Goal: Browse casually

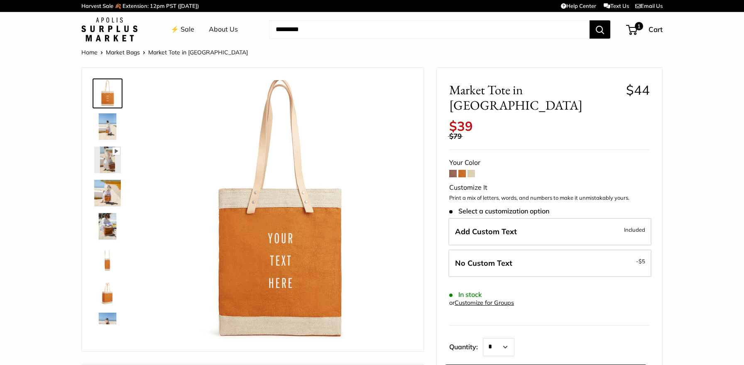
click at [166, 9] on link "Harvest Sale 🍂 Extension: 12pm PST ([DATE])" at bounding box center [139, 6] width 117 height 14
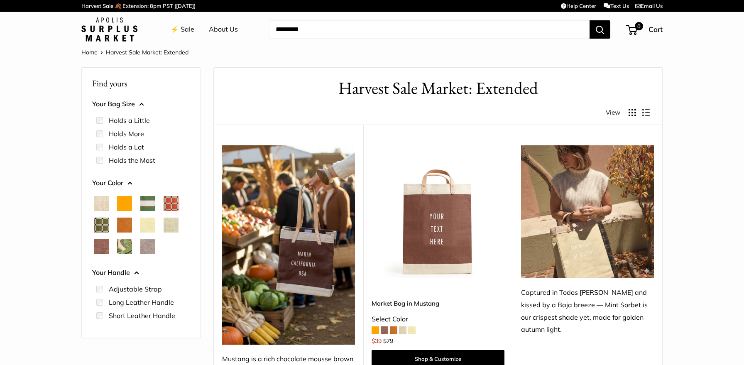
click at [151, 246] on span "Taupe" at bounding box center [147, 246] width 15 height 15
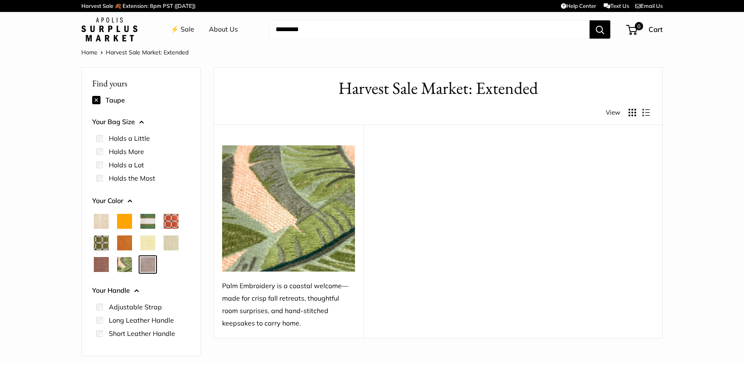
click at [173, 239] on span "Mint Sorbet" at bounding box center [171, 242] width 15 height 15
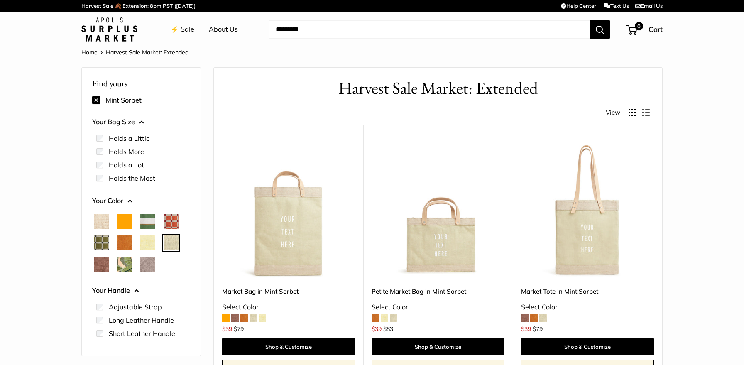
click at [99, 221] on span "Natural" at bounding box center [101, 221] width 15 height 15
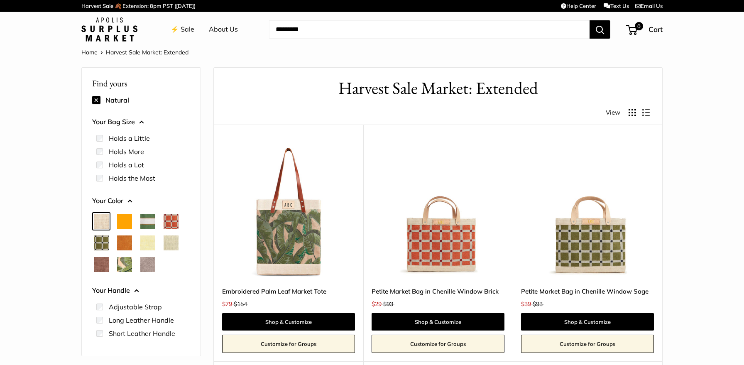
click at [125, 219] on span "Orange" at bounding box center [124, 221] width 15 height 15
